Goal: Communication & Community: Answer question/provide support

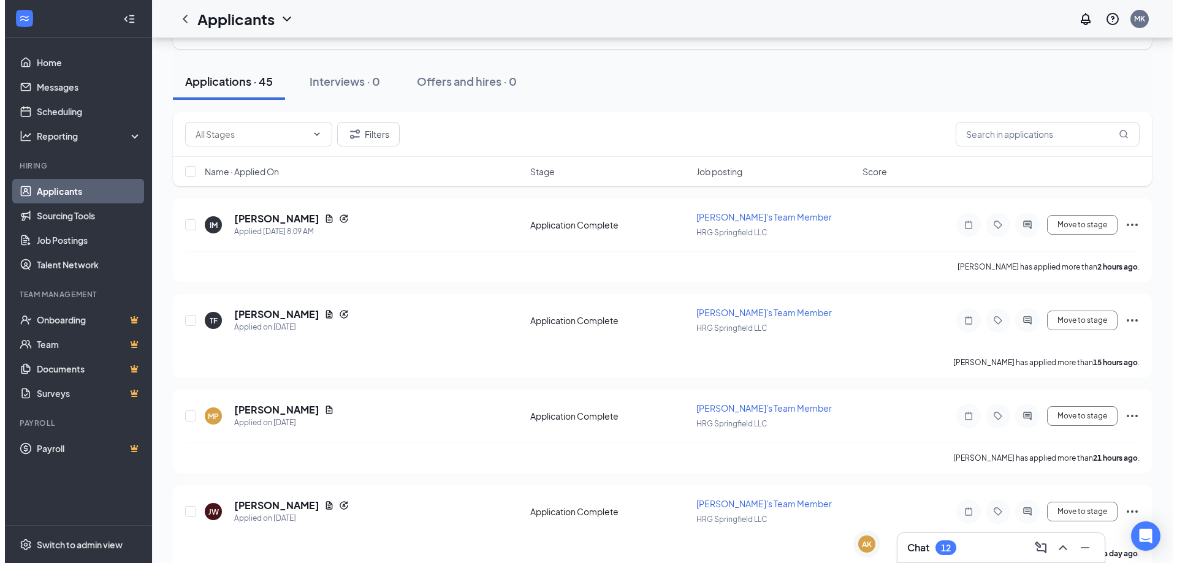
scroll to position [61, 0]
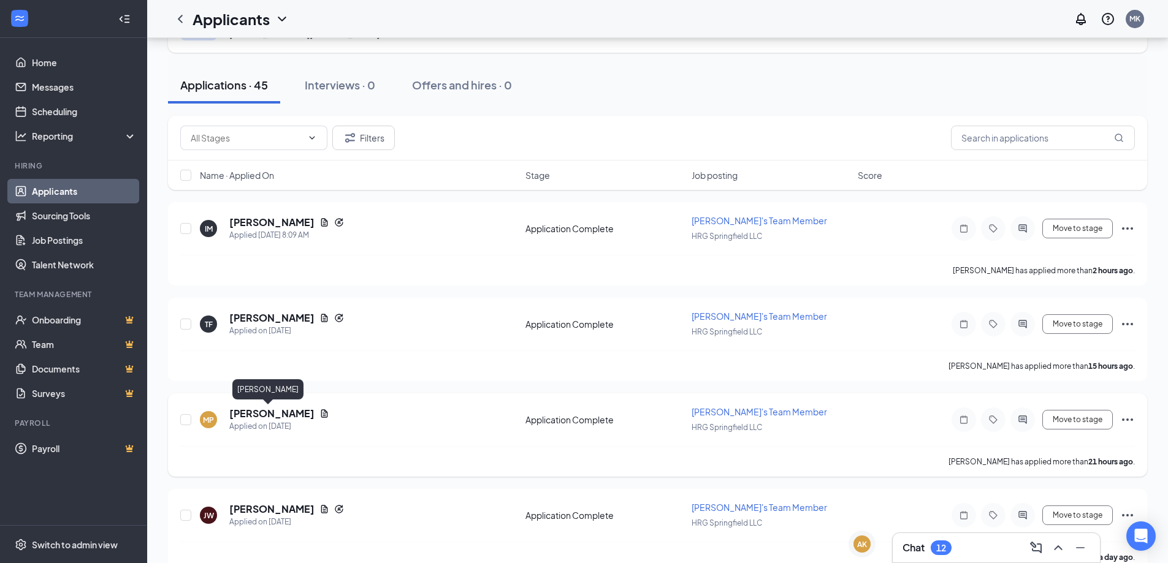
click at [280, 414] on h5 "[PERSON_NAME]" at bounding box center [271, 413] width 85 height 13
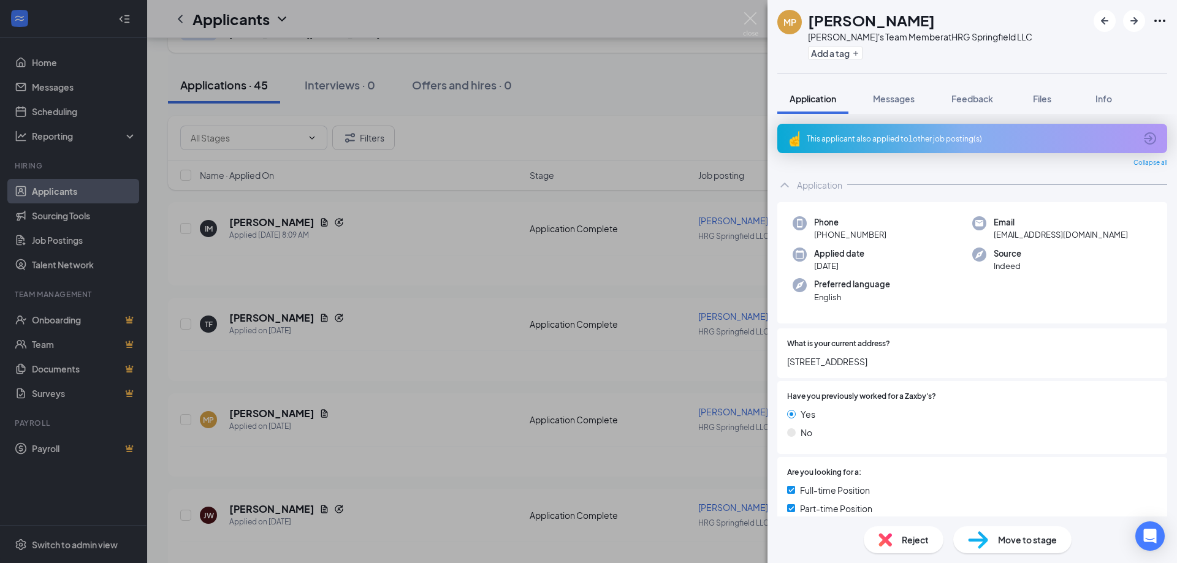
click at [427, 442] on div "MP [PERSON_NAME]'s Team Member at HRG Springfield LLC Add a tag Application Mes…" at bounding box center [588, 281] width 1177 height 563
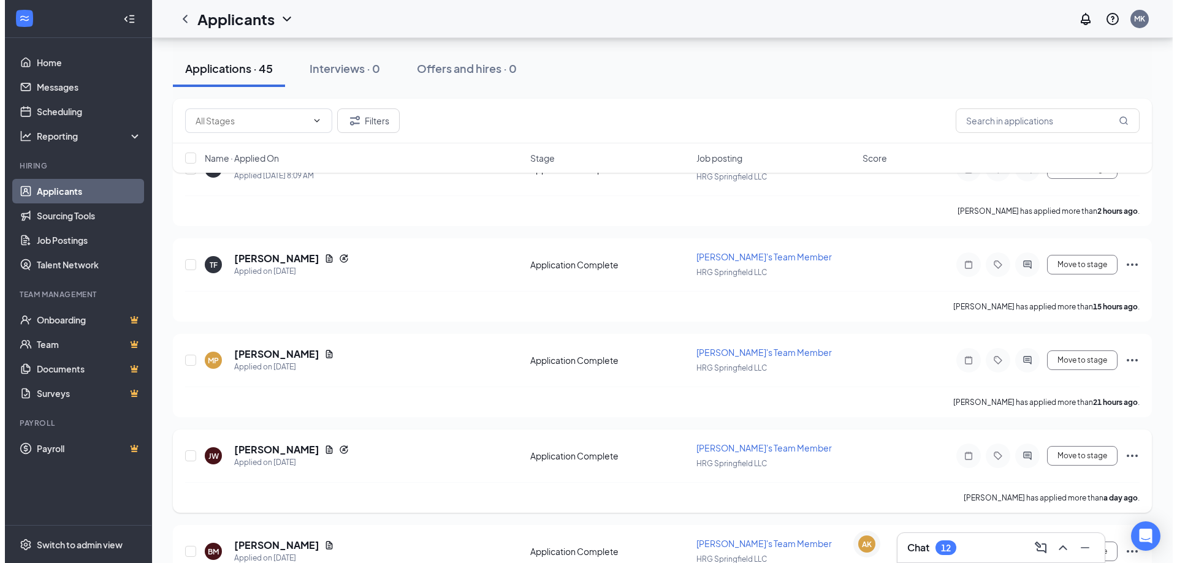
scroll to position [184, 0]
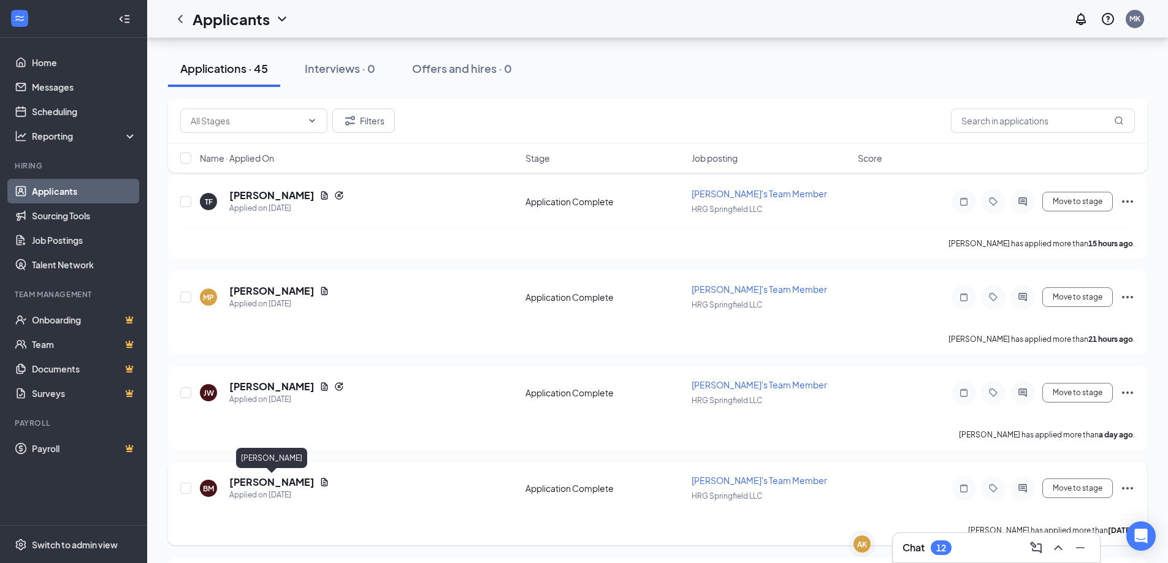
click at [302, 478] on h5 "[PERSON_NAME]" at bounding box center [271, 482] width 85 height 13
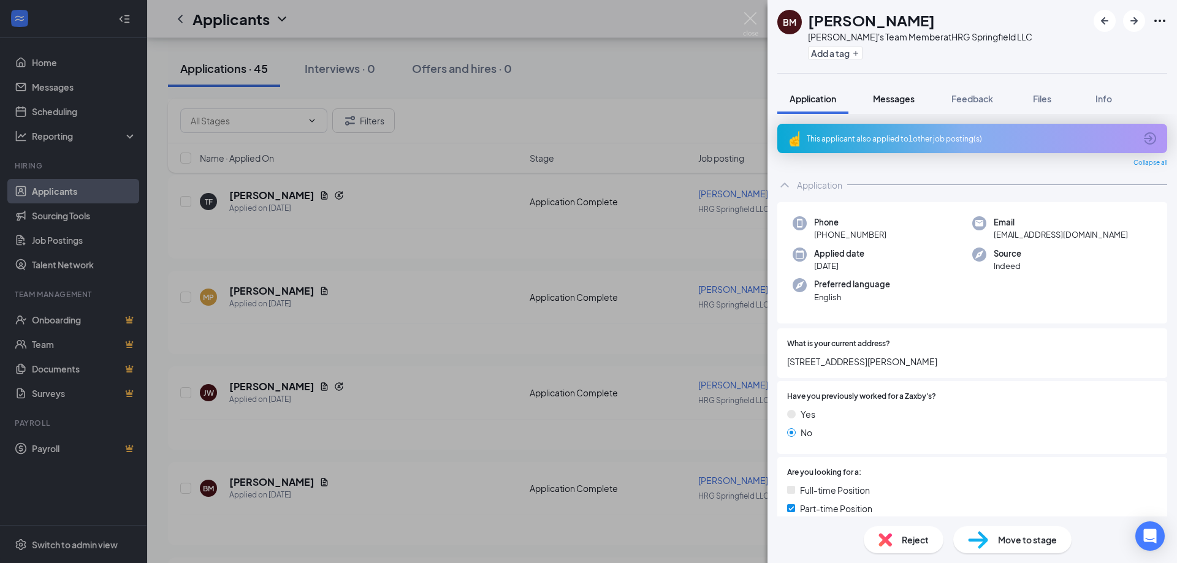
click at [907, 97] on span "Messages" at bounding box center [894, 98] width 42 height 11
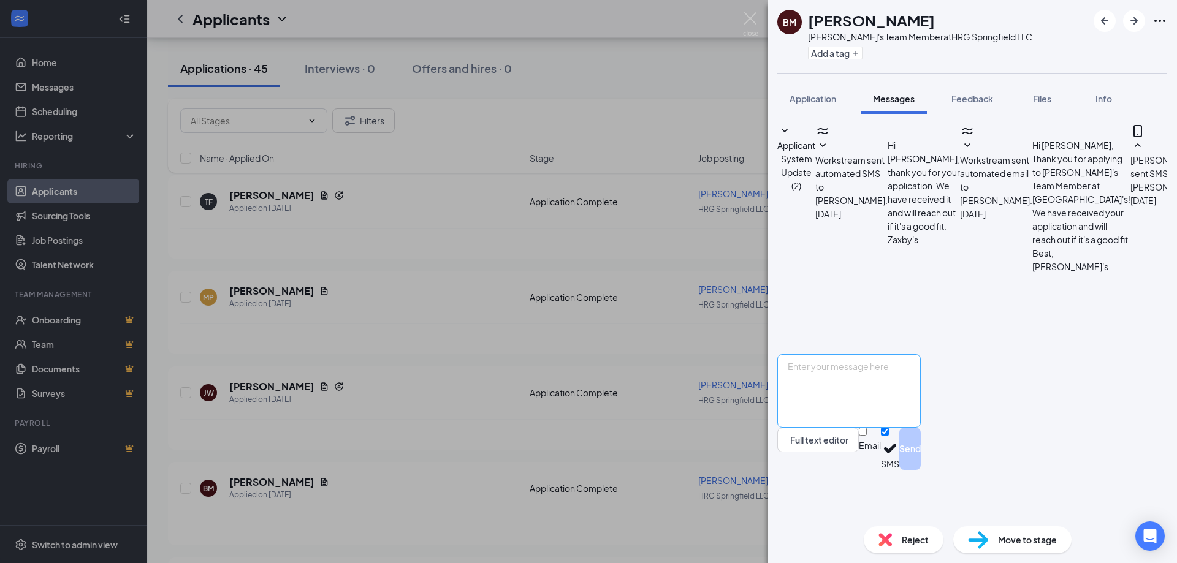
drag, startPoint x: 870, startPoint y: 327, endPoint x: 1054, endPoint y: 448, distance: 220.5
click at [1054, 448] on div "Applicant System Update (2) Workstream sent automated SMS to [PERSON_NAME]. [DA…" at bounding box center [972, 297] width 390 height 346
copy div "Good morning! We do open interviews [DATE]-[DATE] from 2pm-4pm, you can come wh…"
click at [381, 250] on div "BM [PERSON_NAME]'s Team Member at HRG Springfield LLC Add a tag Application Mes…" at bounding box center [588, 281] width 1177 height 563
click at [498, 341] on div "BM [PERSON_NAME]'s Team Member at HRG Springfield LLC Add a tag Application Mes…" at bounding box center [588, 281] width 1177 height 563
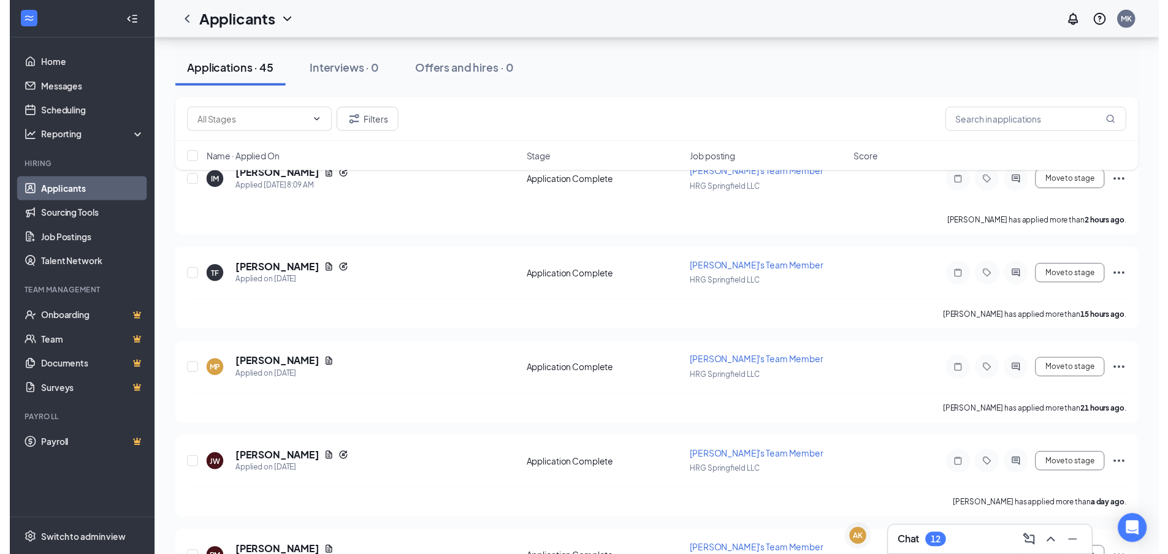
scroll to position [123, 0]
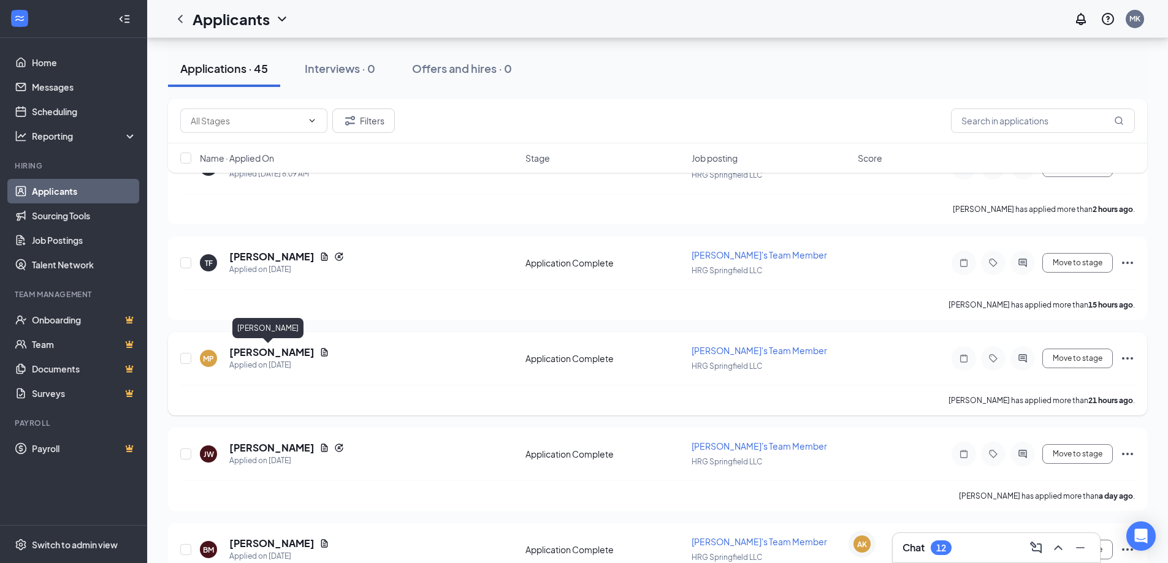
click at [260, 353] on h5 "[PERSON_NAME]" at bounding box center [271, 352] width 85 height 13
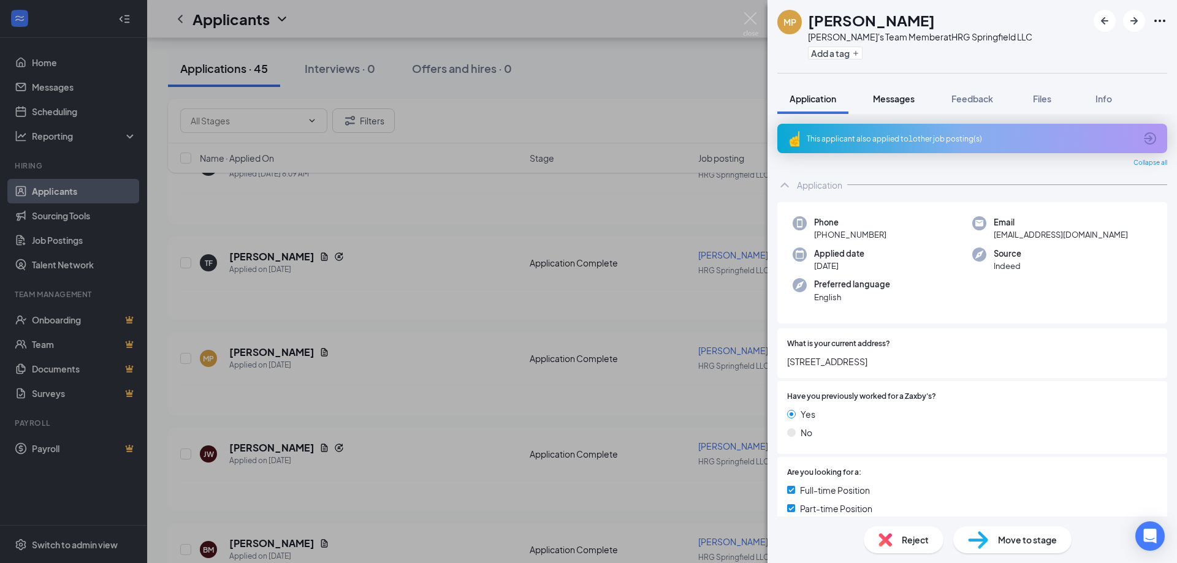
click at [905, 109] on button "Messages" at bounding box center [894, 98] width 66 height 31
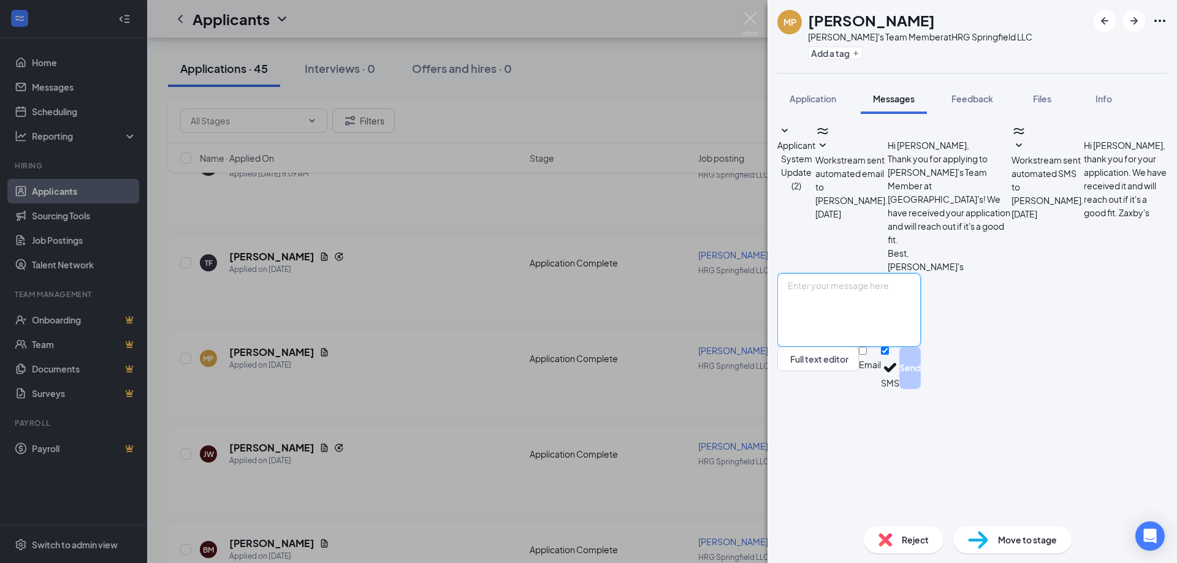
click at [905, 347] on textarea at bounding box center [848, 310] width 143 height 74
paste textarea "Good morning! We do open interviews [DATE]-[DATE] from 2pm-4pm, you can come wh…"
type textarea "Good morning! We do open interviews [DATE]-[DATE] from 2pm-4pm, you can come wh…"
click at [921, 389] on button "Send" at bounding box center [909, 368] width 21 height 42
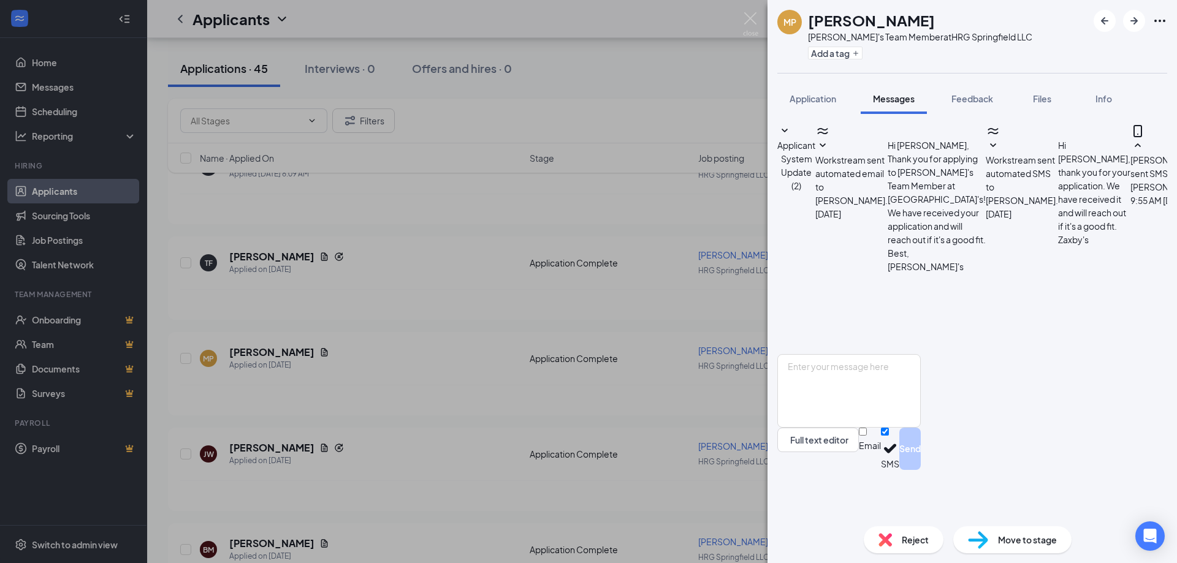
click at [459, 305] on div "MP [PERSON_NAME]'s Team Member at HRG Springfield LLC Add a tag Application Mes…" at bounding box center [588, 281] width 1177 height 563
